Goal: Task Accomplishment & Management: Manage account settings

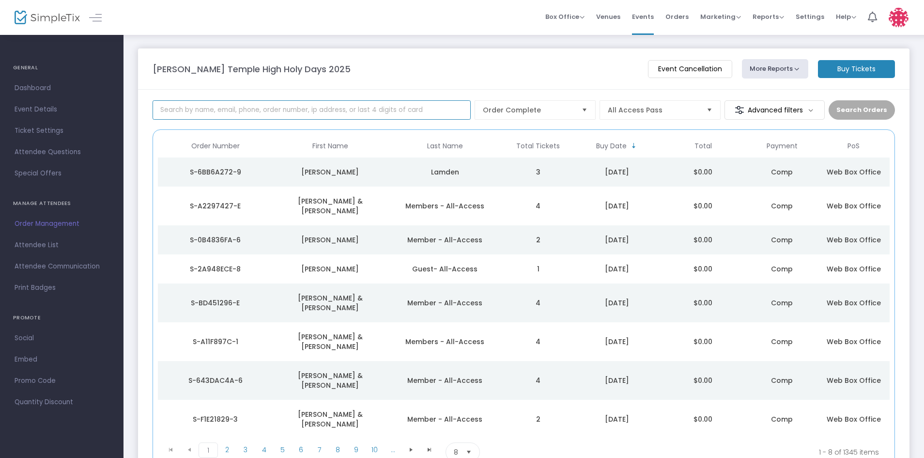
click at [305, 107] on input at bounding box center [312, 109] width 318 height 19
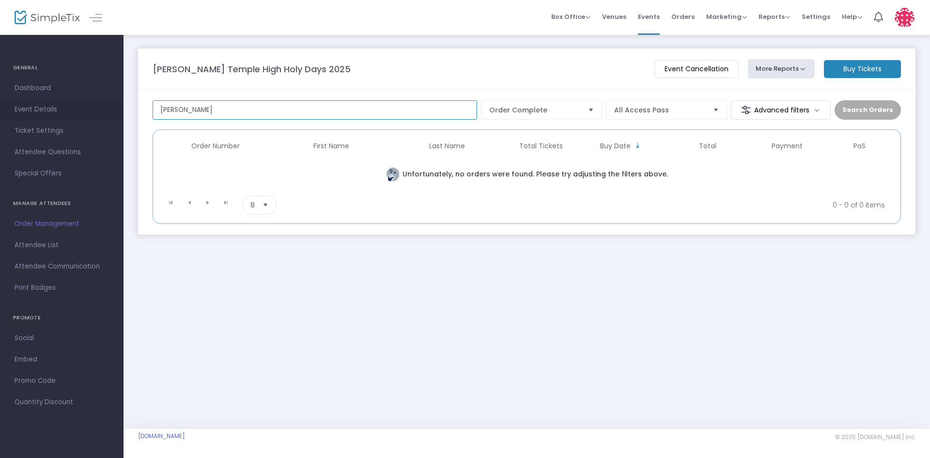
drag, startPoint x: 237, startPoint y: 105, endPoint x: 0, endPoint y: 117, distance: 237.6
click at [0, 109] on div "GENERAL Dashboard Event Details Ticket Settings Season Packages Season Packages…" at bounding box center [465, 229] width 930 height 458
type input "="
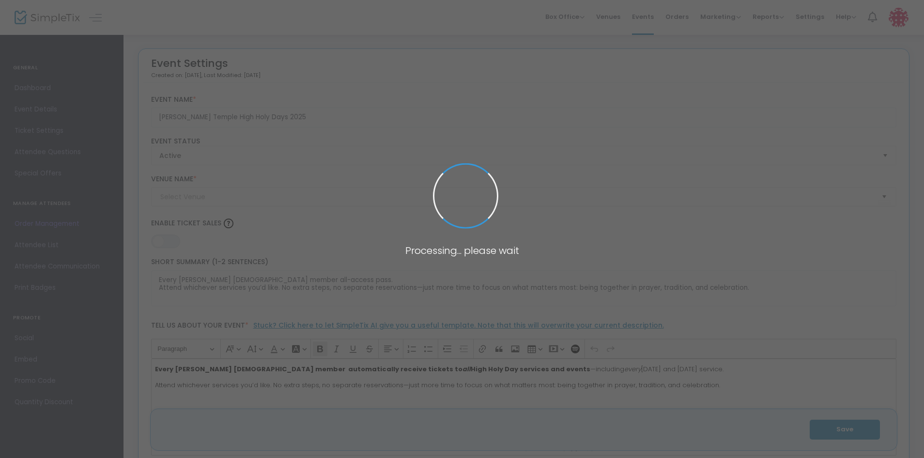
type input "[PERSON_NAME][DEMOGRAPHIC_DATA]"
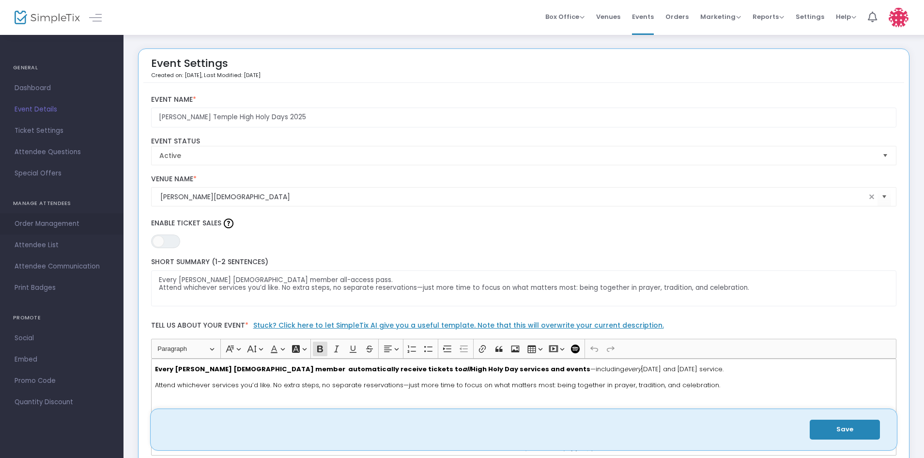
click at [31, 223] on span "Order Management" at bounding box center [62, 223] width 94 height 13
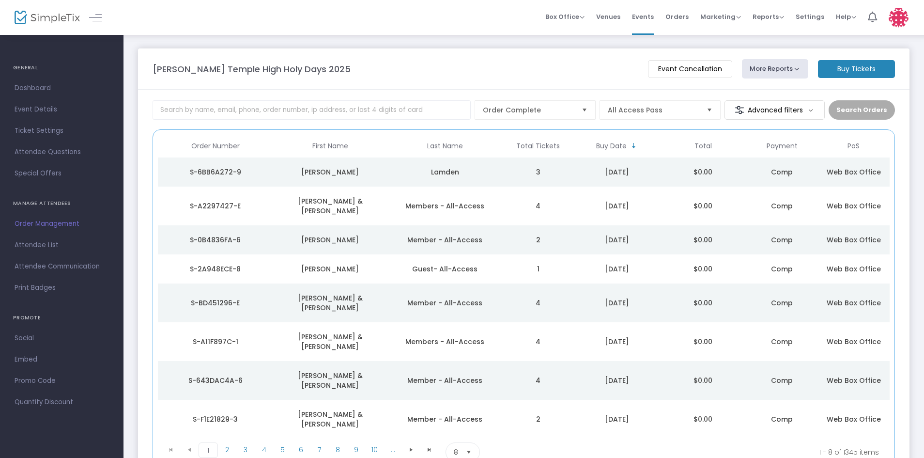
click at [411, 171] on div "Lamden" at bounding box center [445, 172] width 110 height 10
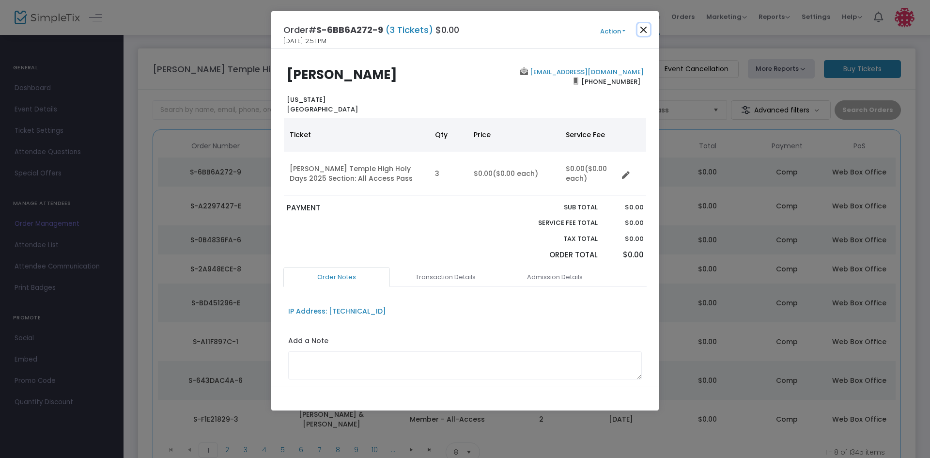
click at [645, 26] on button "Close" at bounding box center [643, 29] width 13 height 13
